Goal: Information Seeking & Learning: Learn about a topic

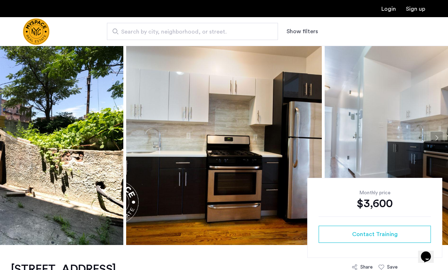
scroll to position [11, 0]
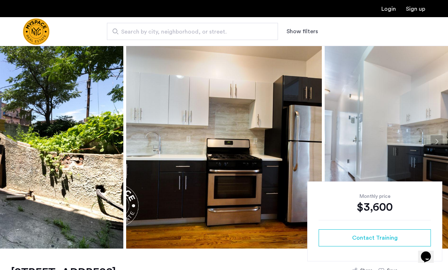
click at [275, 142] on img at bounding box center [224, 141] width 196 height 214
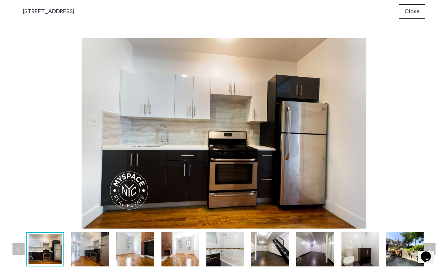
scroll to position [0, 0]
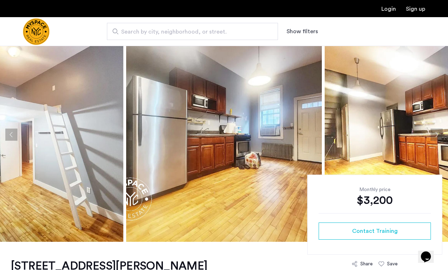
scroll to position [14, 0]
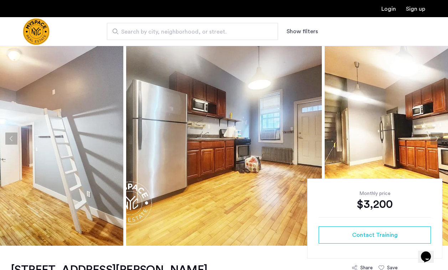
click at [227, 104] on img at bounding box center [224, 138] width 196 height 214
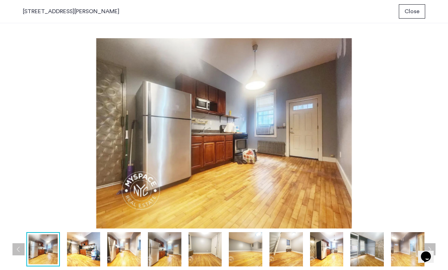
scroll to position [0, 0]
